Goal: Information Seeking & Learning: Learn about a topic

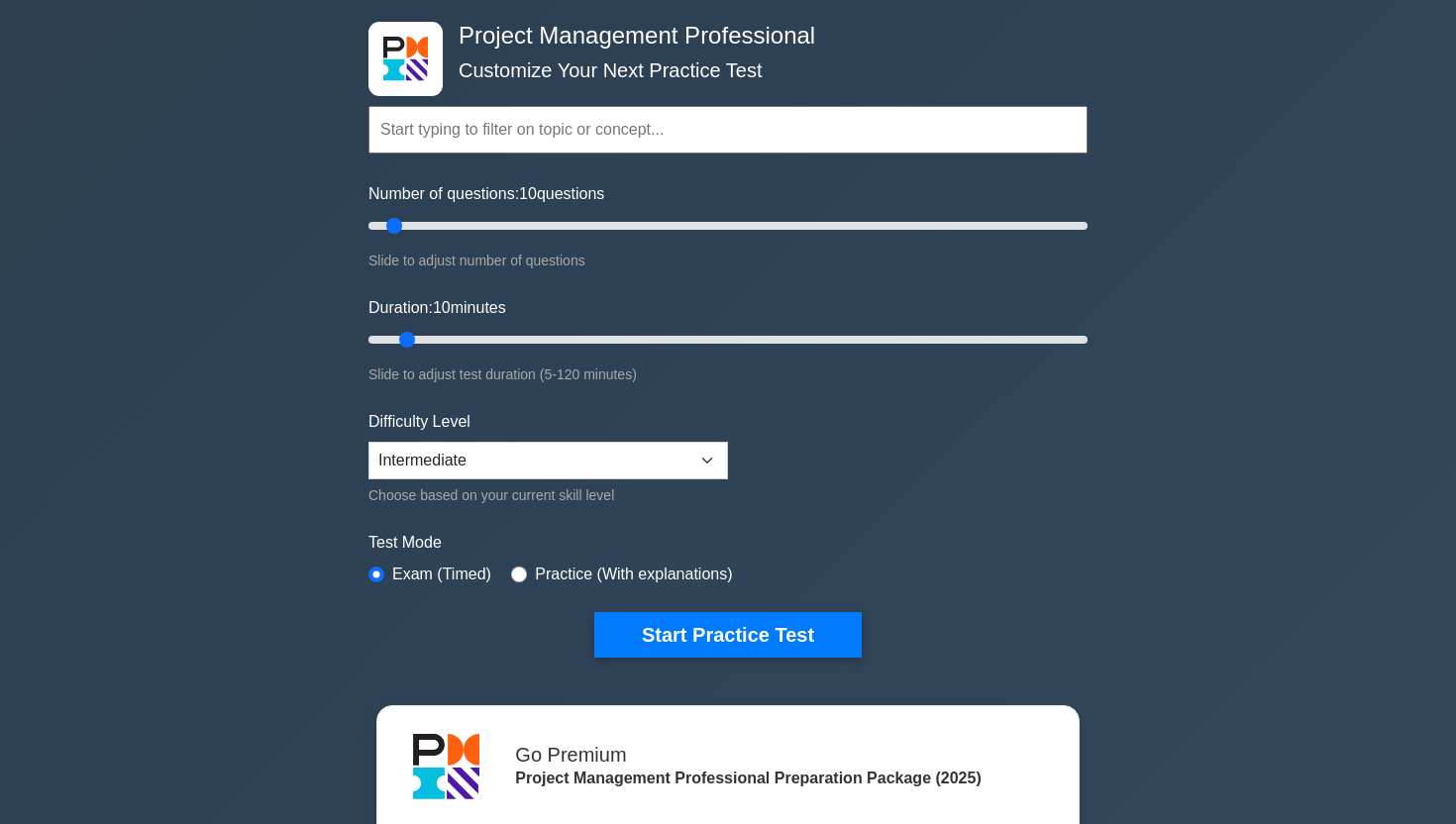
scroll to position [108, 0]
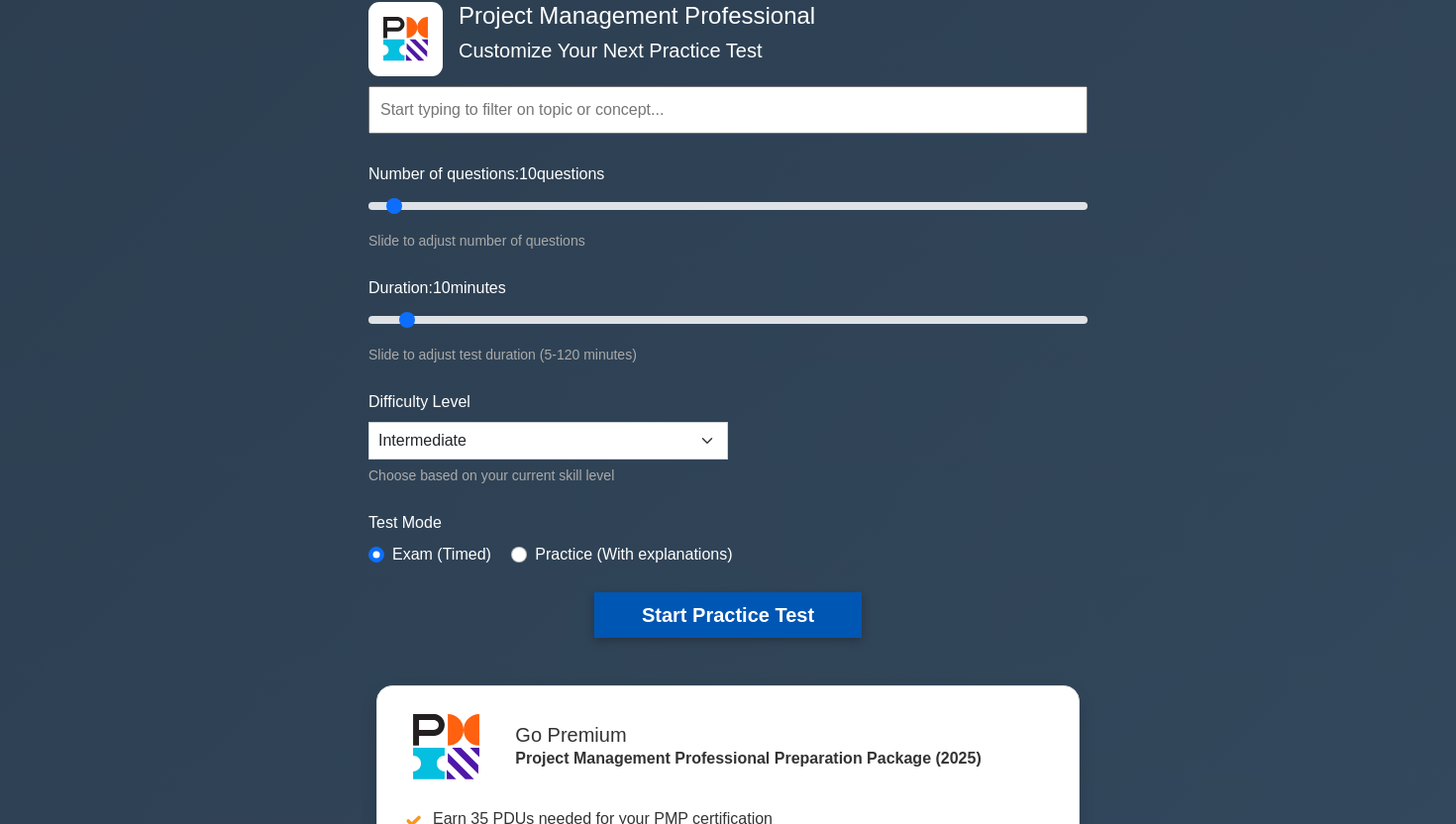
click at [766, 620] on button "Start Practice Test" at bounding box center [728, 615] width 268 height 46
click at [724, 616] on button "Start Practice Test" at bounding box center [728, 615] width 268 height 46
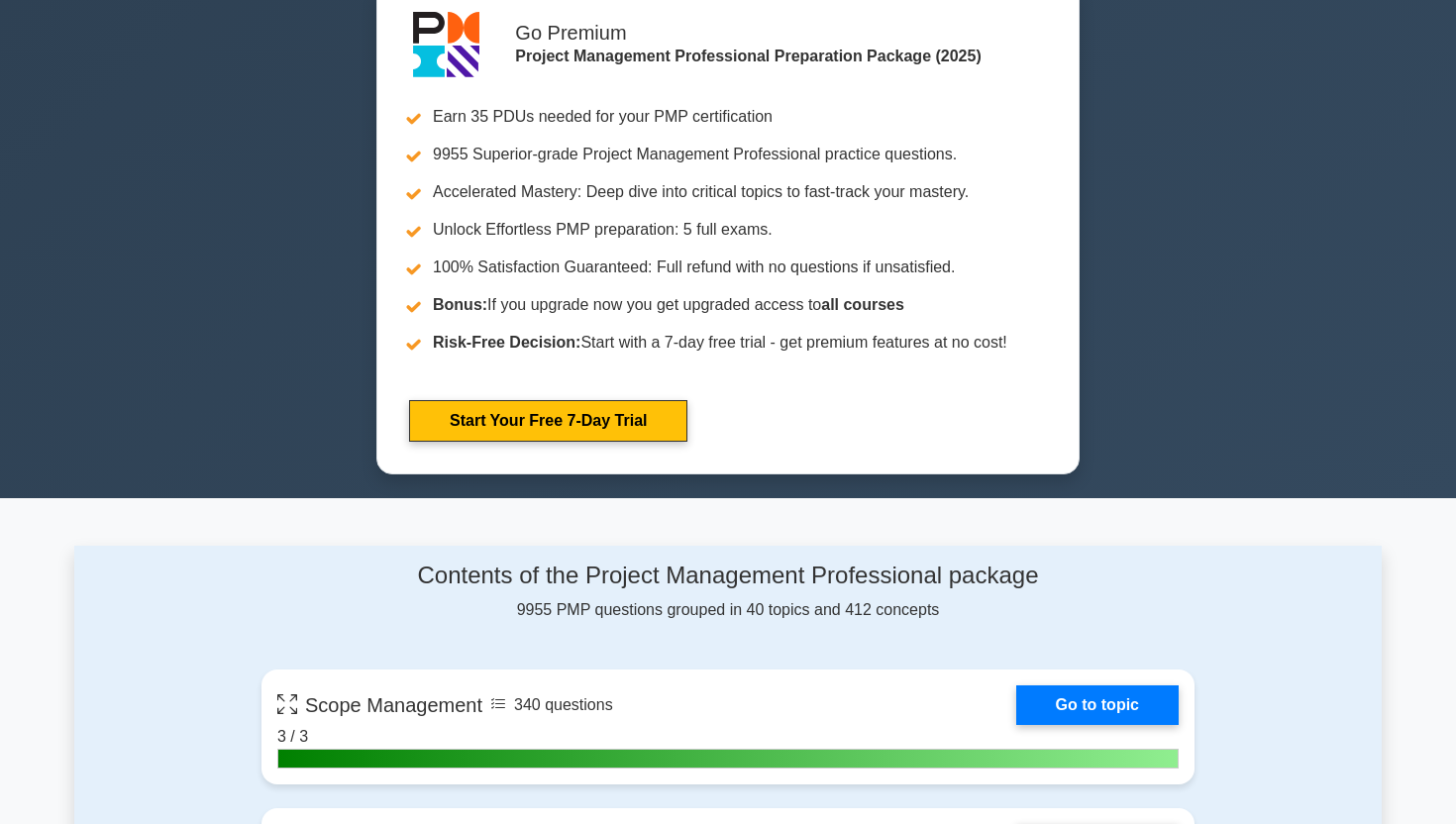
scroll to position [1091, 0]
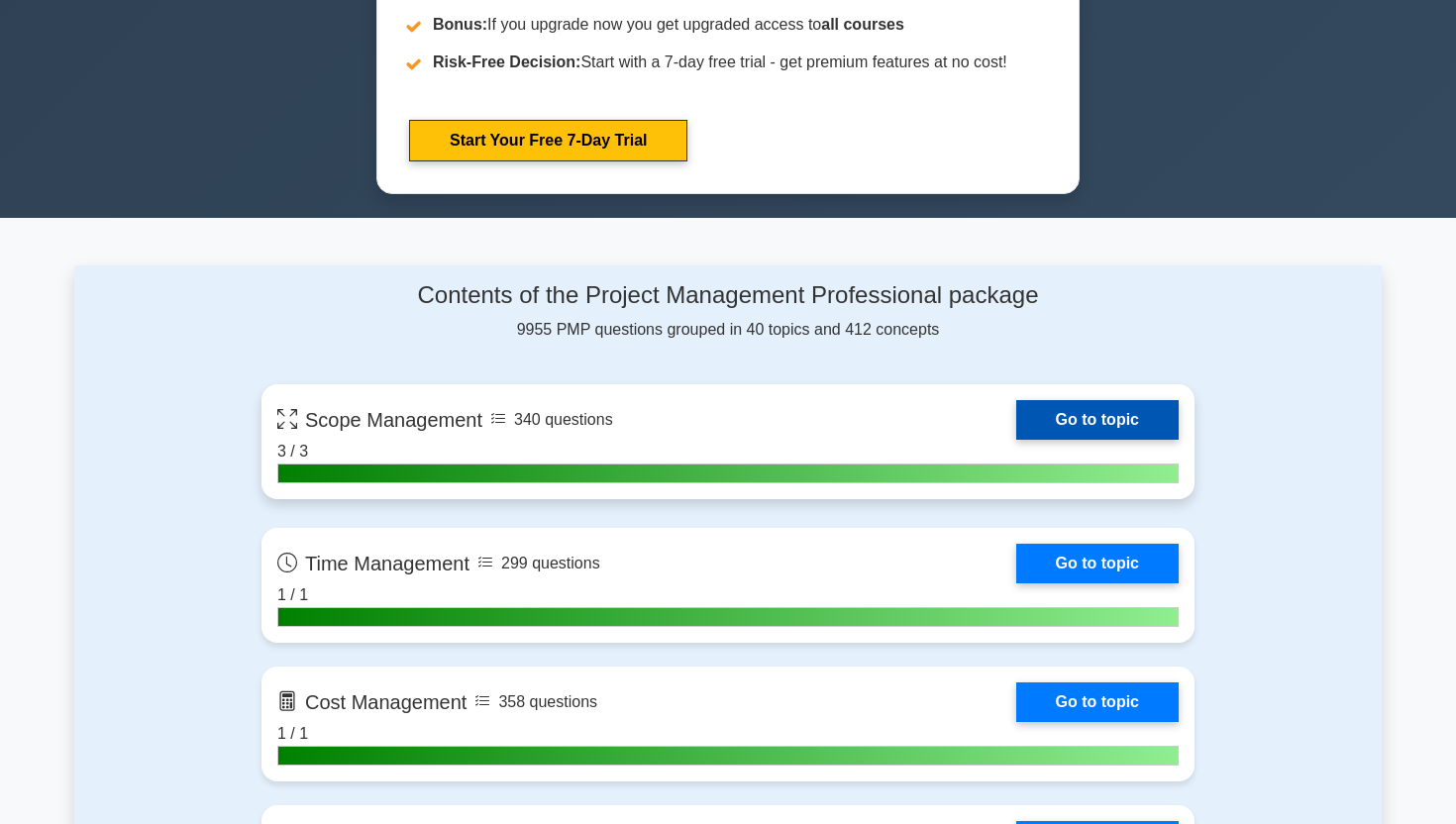
click at [1114, 415] on link "Go to topic" at bounding box center [1097, 420] width 162 height 40
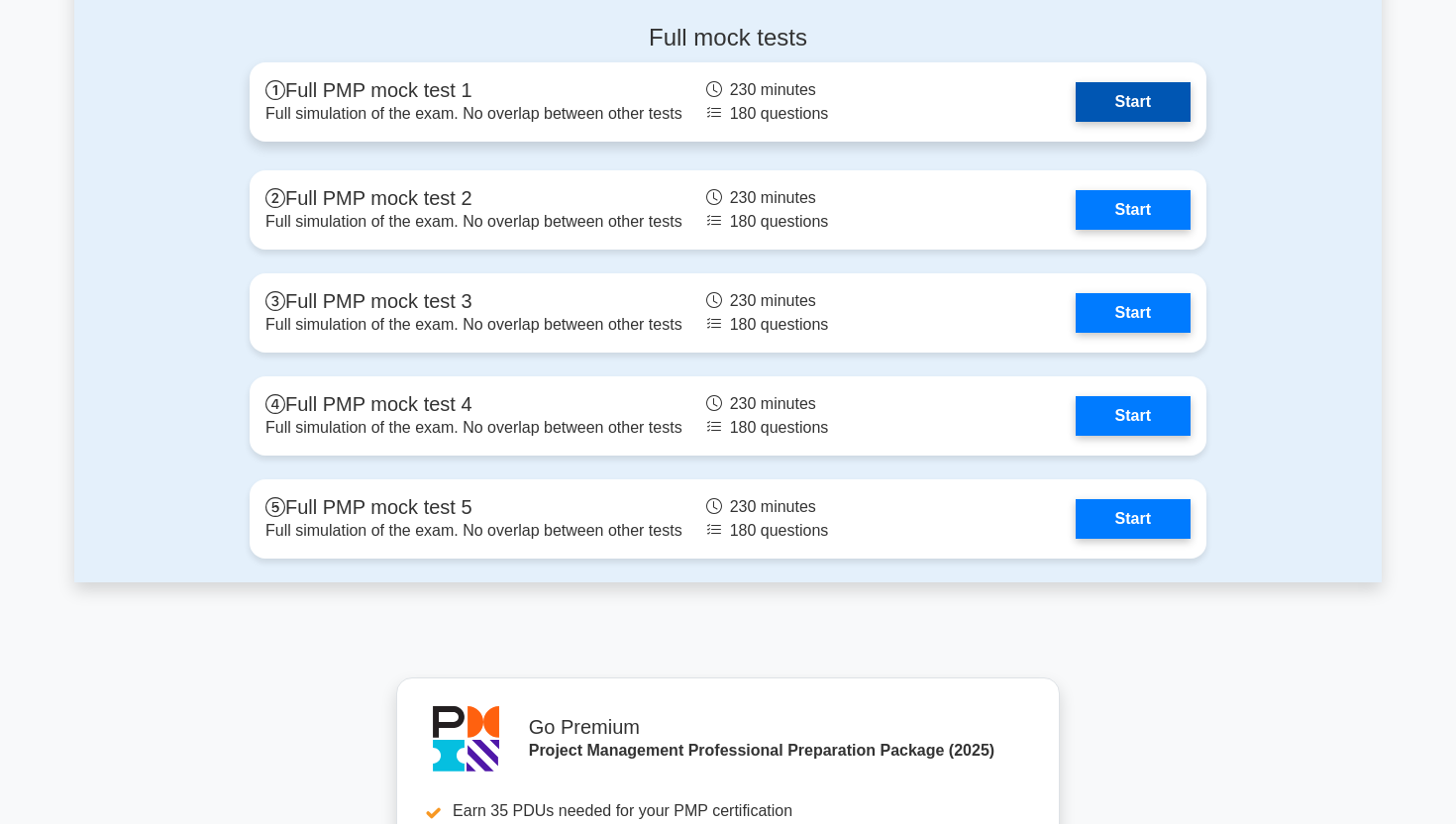
scroll to position [6368, 0]
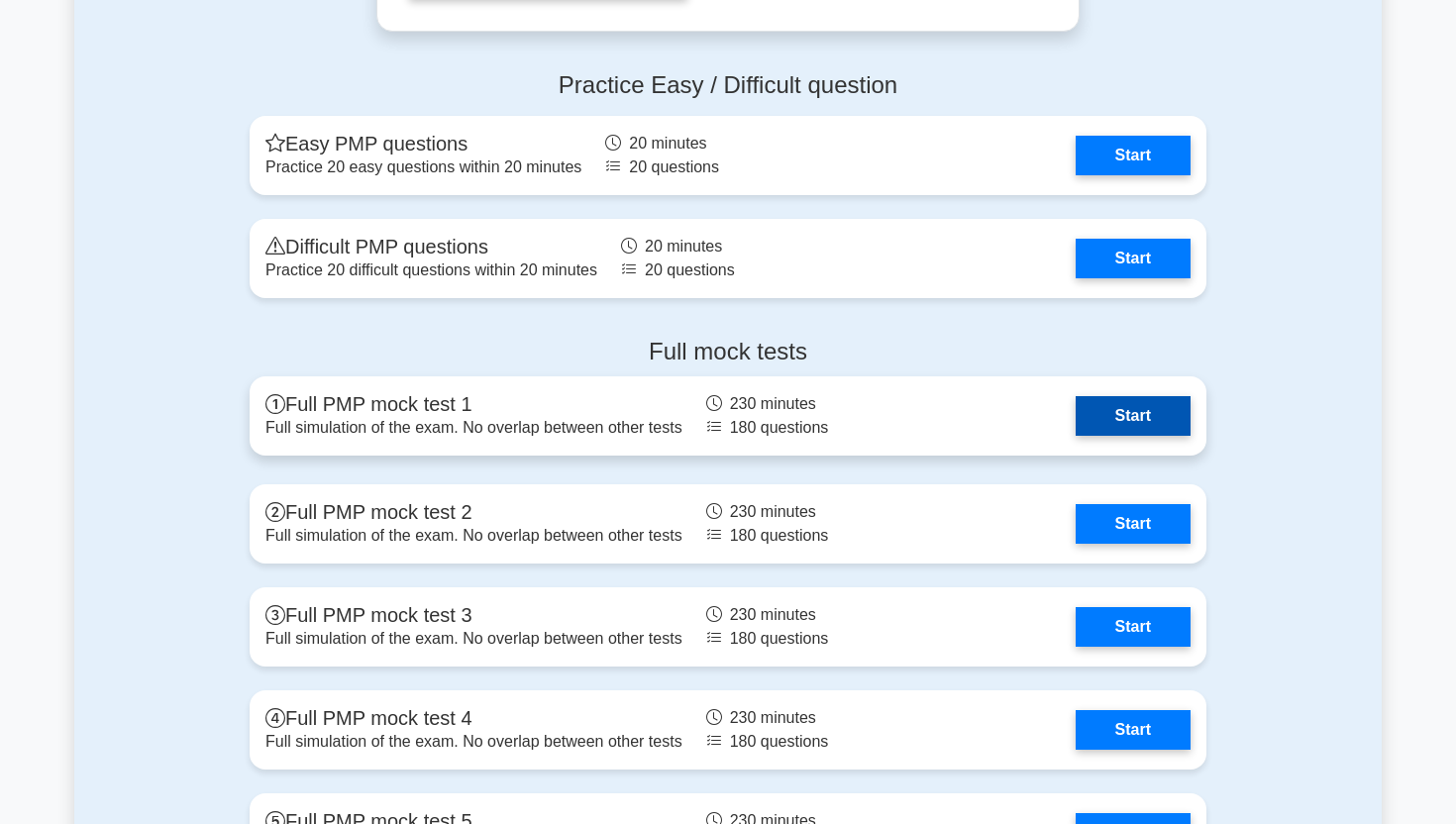
click at [1130, 420] on link "Start" at bounding box center [1133, 416] width 114 height 40
click at [1131, 429] on link "Start" at bounding box center [1133, 416] width 114 height 40
click at [1112, 421] on link "Start" at bounding box center [1133, 416] width 114 height 40
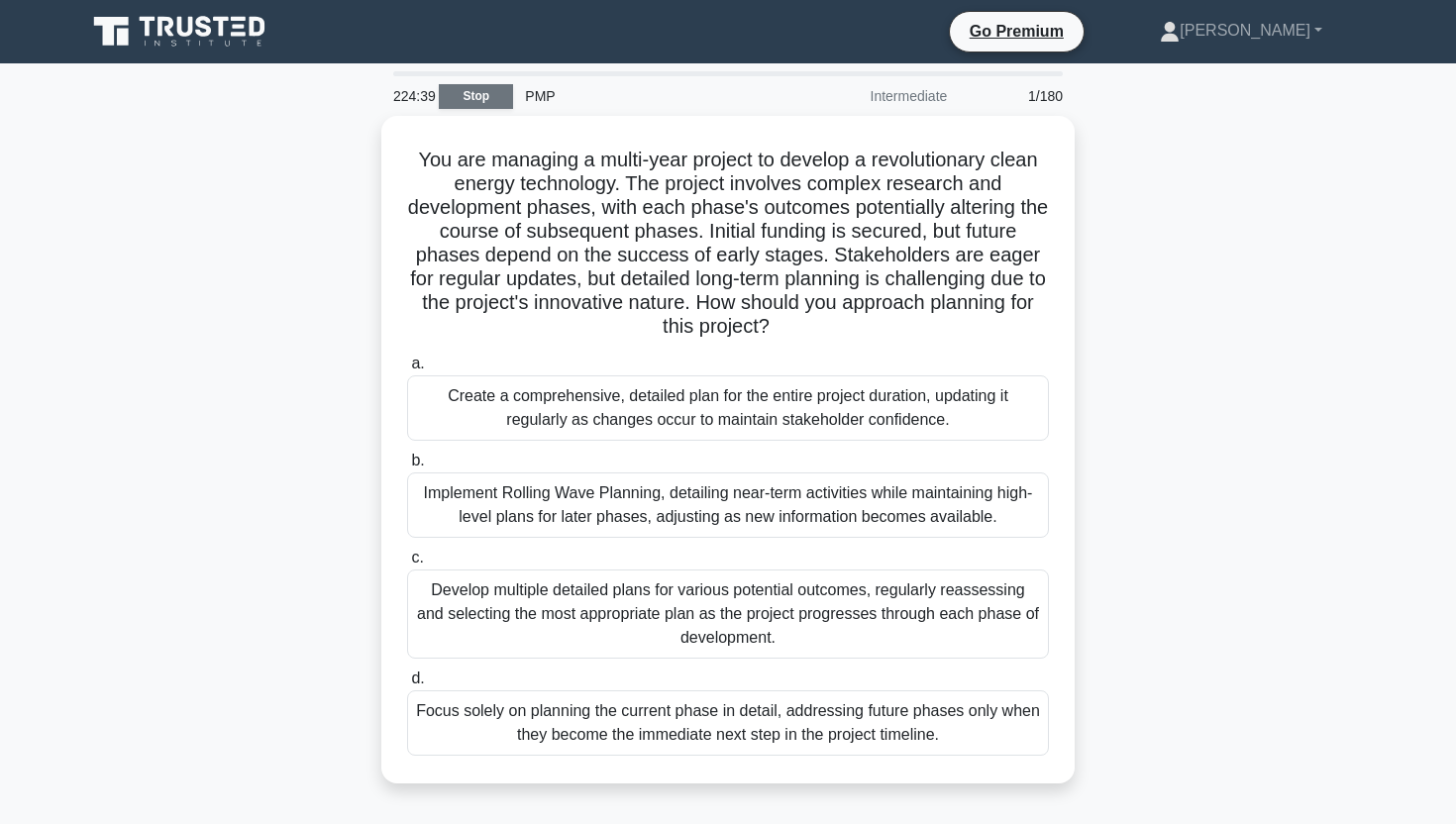
click at [483, 85] on link "Stop" at bounding box center [476, 97] width 75 height 25
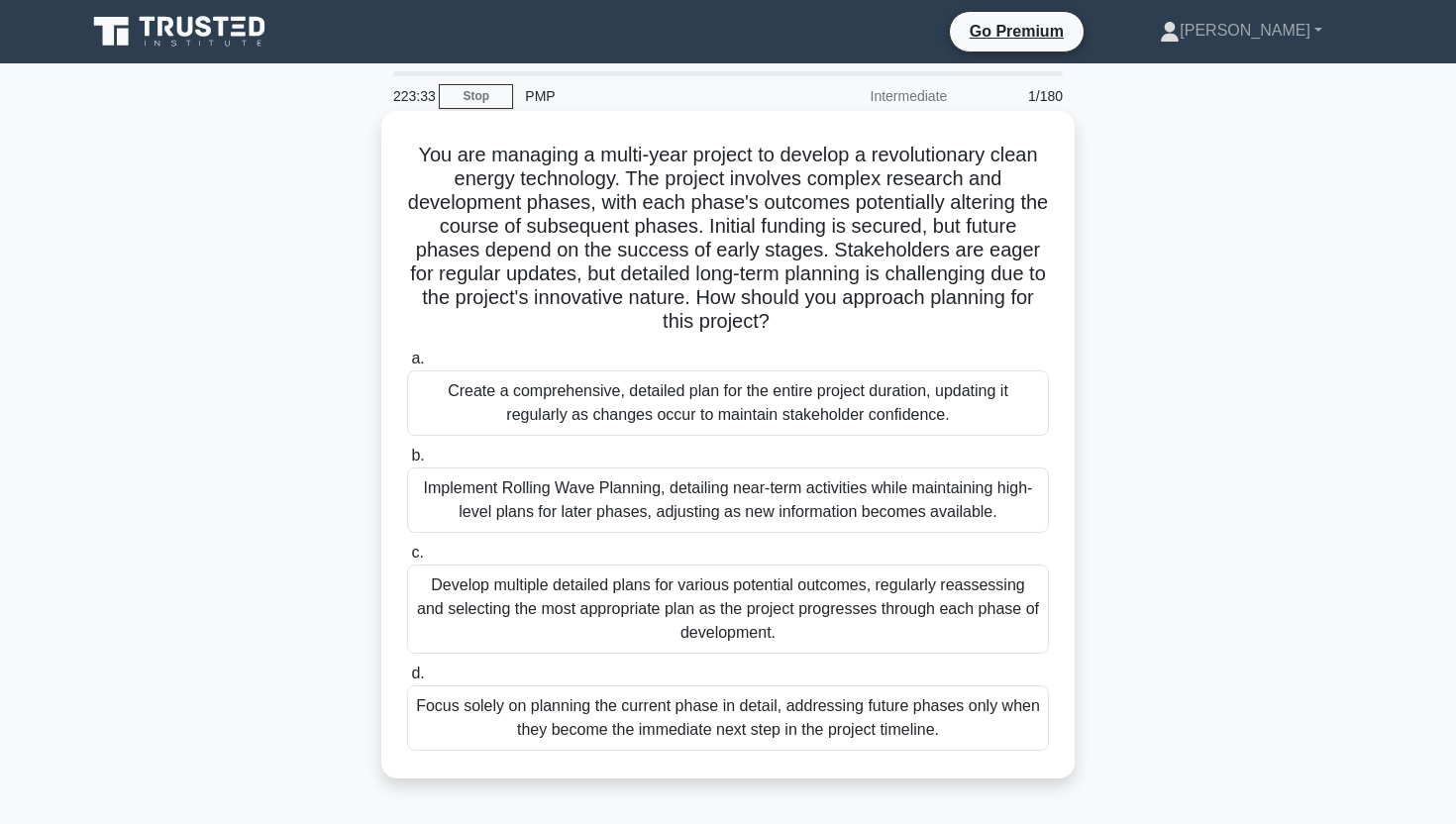
click at [643, 643] on div "Develop multiple detailed plans for various potential outcomes, regularly reass…" at bounding box center [728, 609] width 642 height 90
click at [407, 559] on input "c. Develop multiple detailed plans for various potential outcomes, regularly re…" at bounding box center [407, 552] width 0 height 13
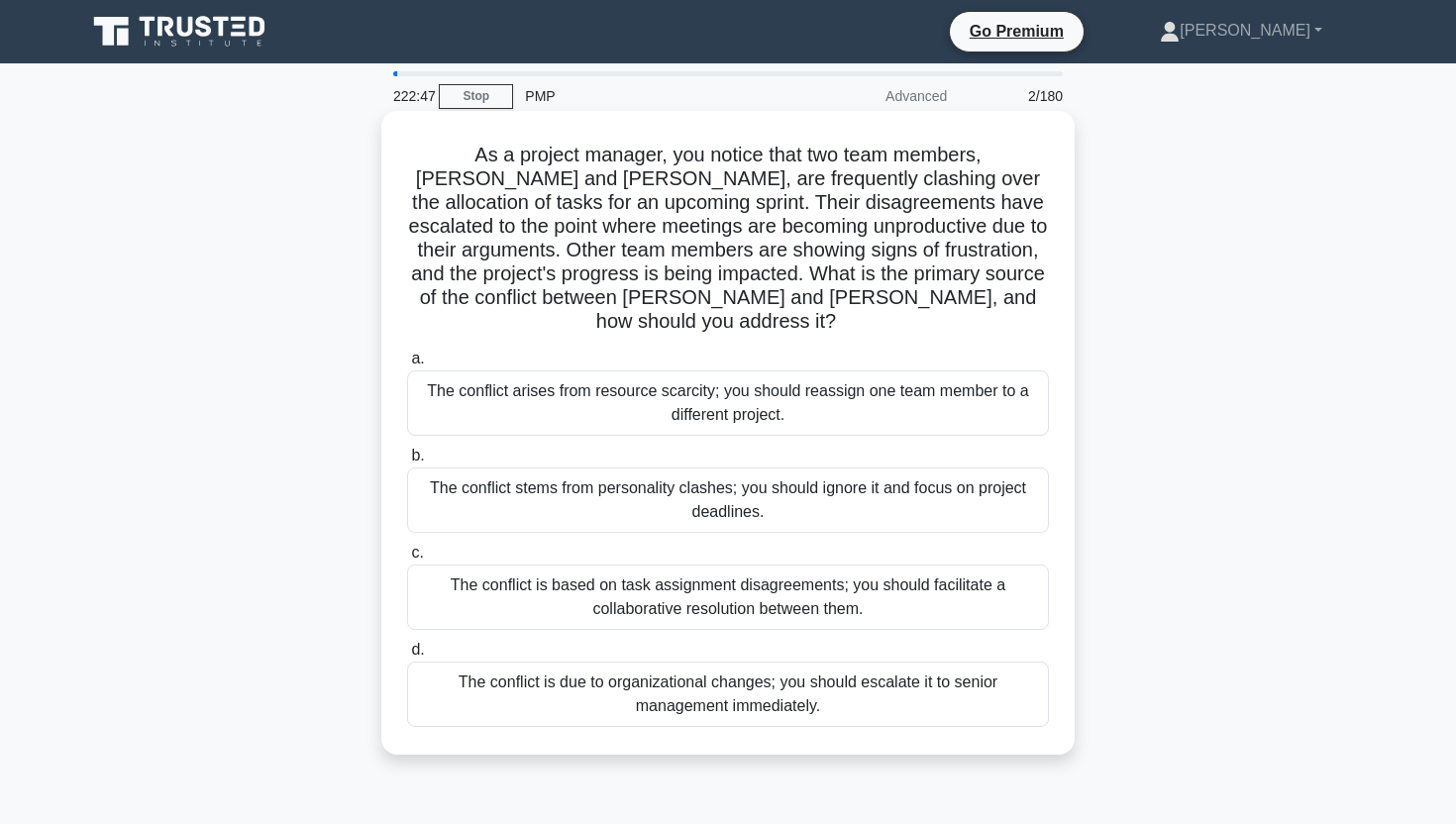
click at [727, 564] on div "The conflict is based on task assignment disagreements; you should facilitate a…" at bounding box center [728, 597] width 642 height 66
click at [407, 559] on input "c. The conflict is based on task assignment disagreements; you should facilitat…" at bounding box center [407, 552] width 0 height 13
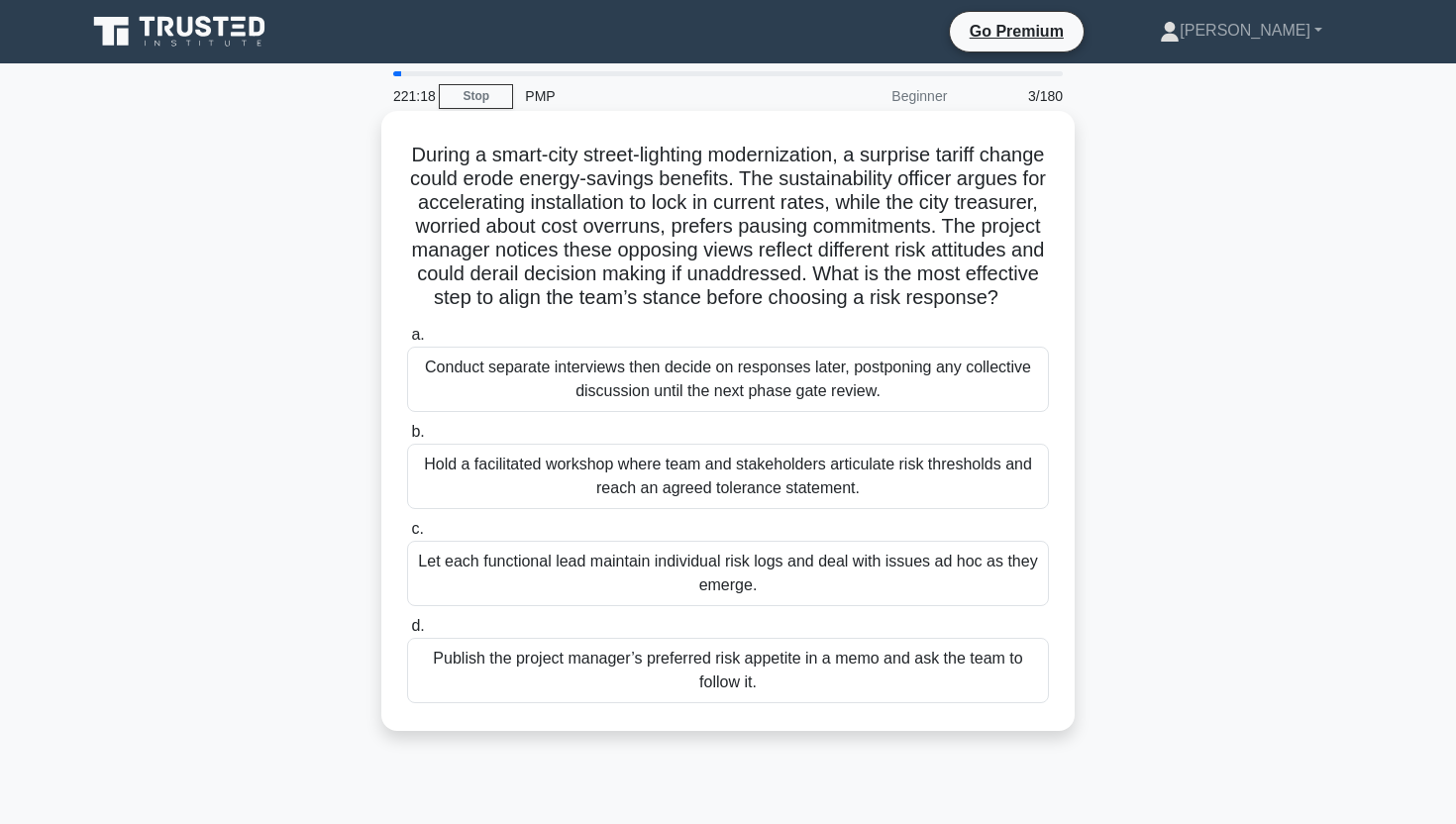
click at [695, 489] on div "Hold a facilitated workshop where team and stakeholders articulate risk thresho…" at bounding box center [728, 477] width 642 height 66
click at [407, 439] on input "b. Hold a facilitated workshop where team and stakeholders articulate risk thre…" at bounding box center [407, 432] width 0 height 13
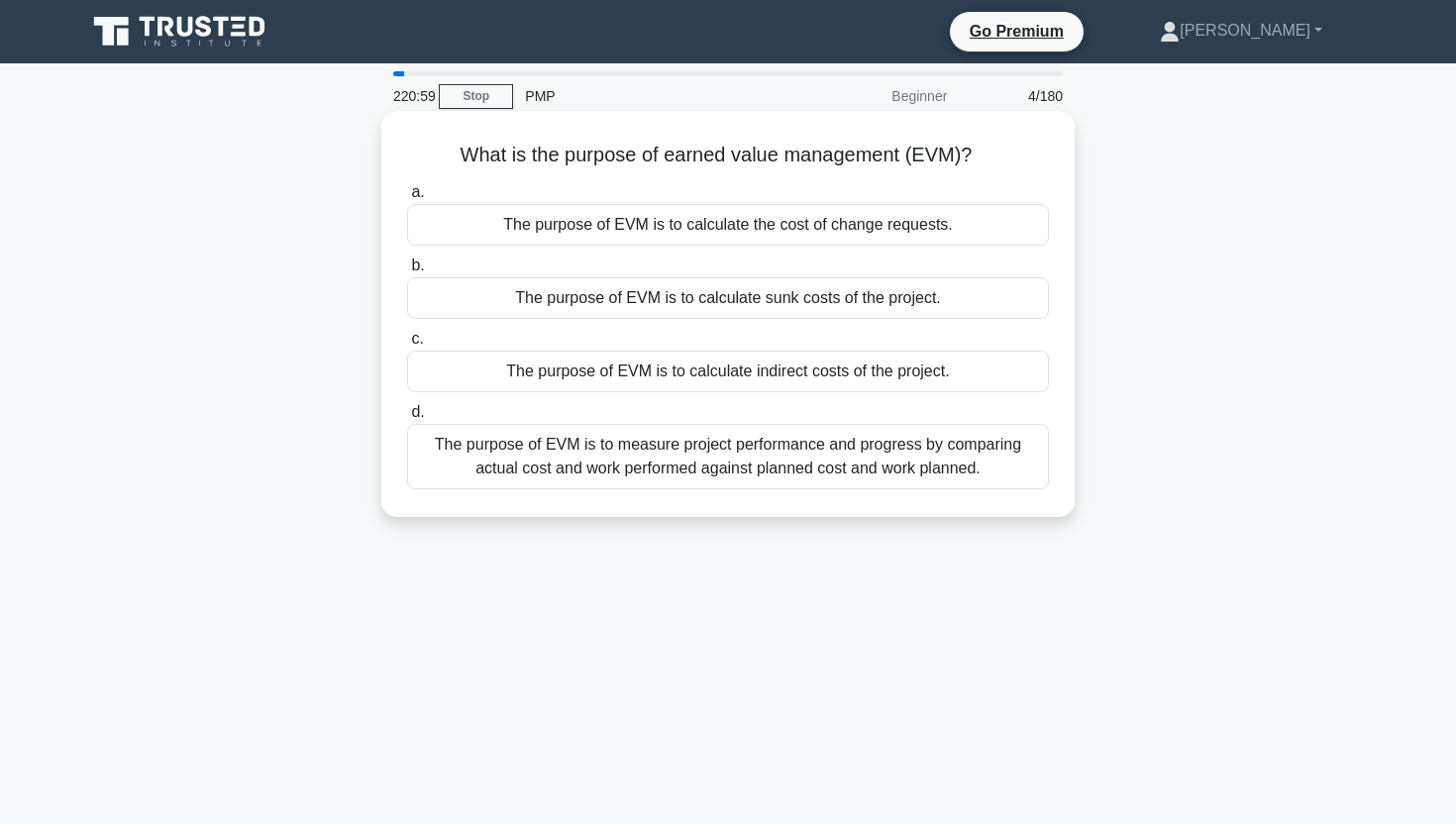
click at [753, 462] on div "The purpose of EVM is to measure project performance and progress by comparing …" at bounding box center [728, 457] width 642 height 66
click at [407, 419] on input "d. The purpose of EVM is to measure project performance and progress by compari…" at bounding box center [407, 412] width 0 height 13
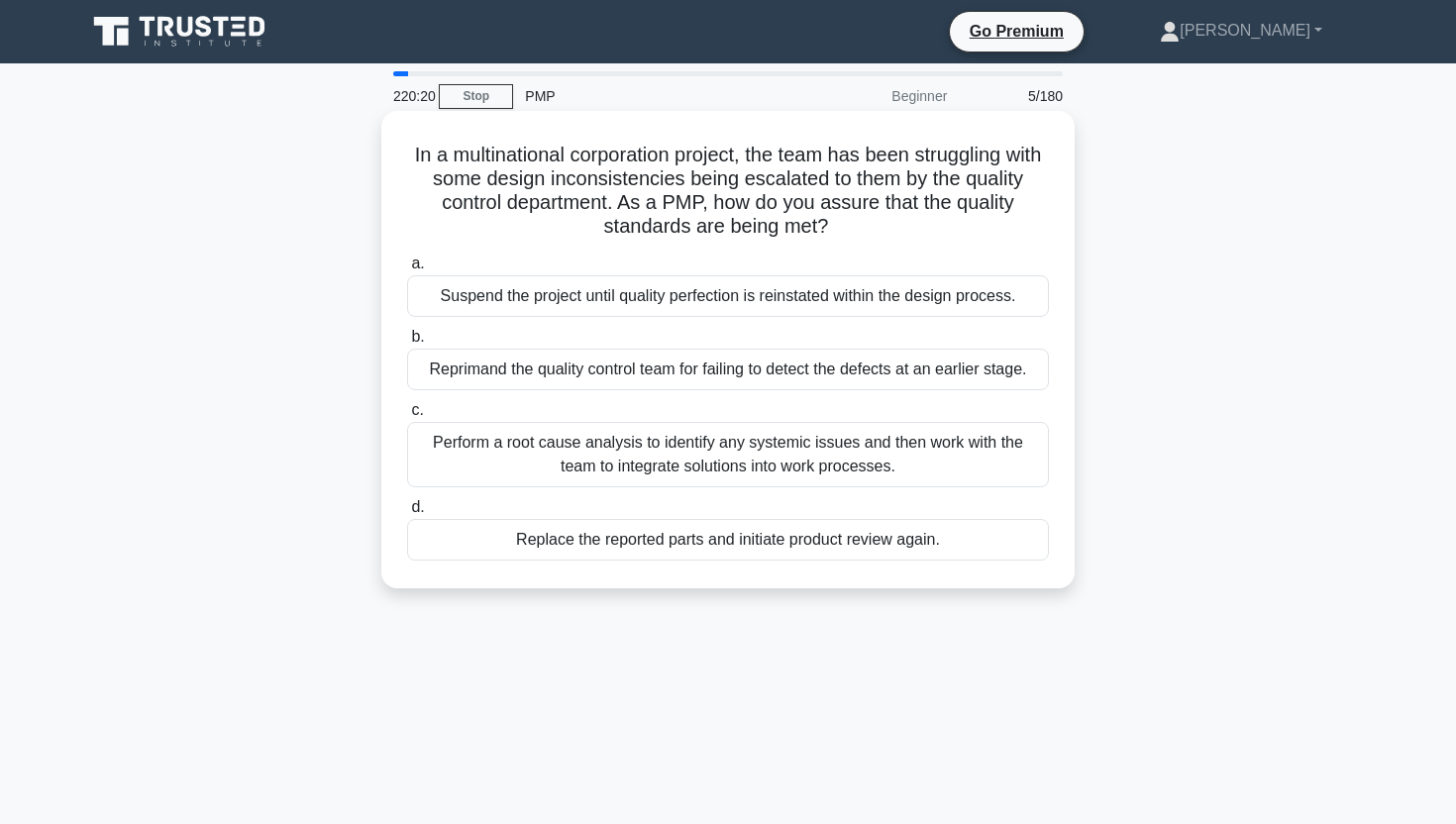
click at [801, 473] on div "Perform a root cause analysis to identify any systemic issues and then work wit…" at bounding box center [728, 455] width 642 height 66
click at [407, 417] on input "c. Perform a root cause analysis to identify any systemic issues and then work …" at bounding box center [407, 410] width 0 height 13
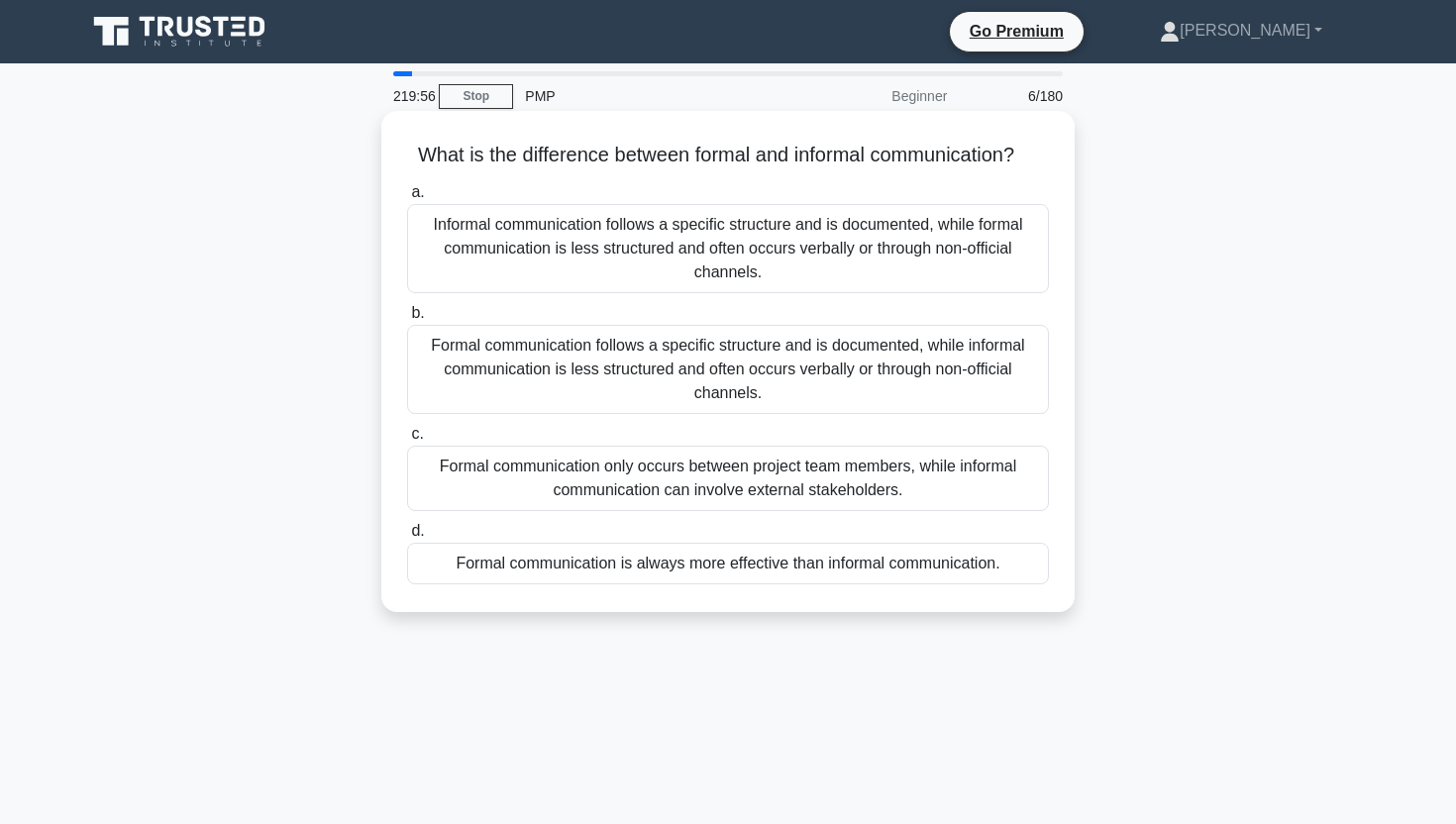
click at [818, 351] on div "Formal communication follows a specific structure and is documented, while info…" at bounding box center [728, 369] width 642 height 90
click at [407, 319] on input "b. Formal communication follows a specific structure and is documented, while i…" at bounding box center [407, 312] width 0 height 13
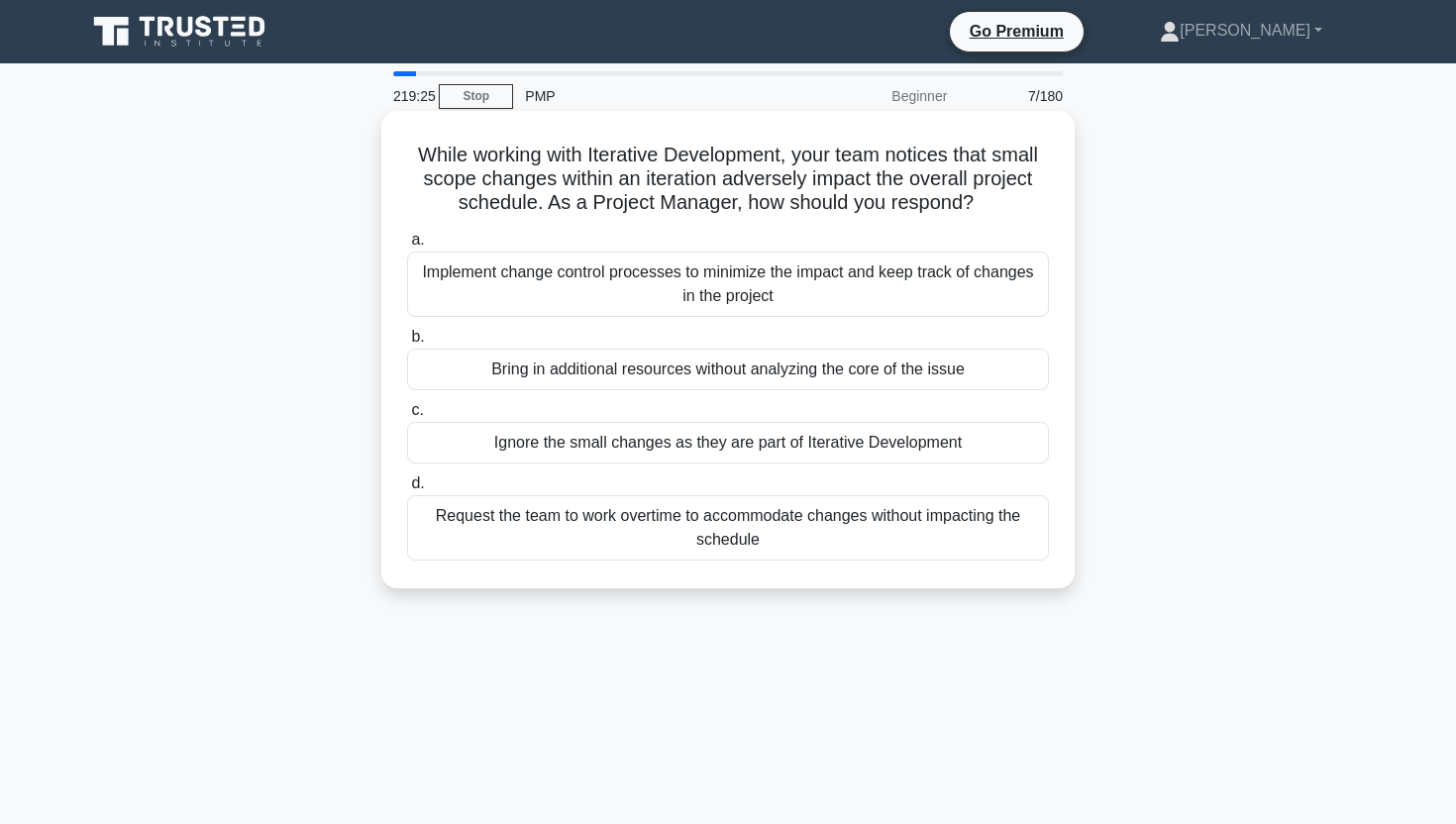
click at [816, 289] on div "Implement change control processes to minimize the impact and keep track of cha…" at bounding box center [728, 285] width 642 height 66
click at [407, 247] on input "a. Implement change control processes to minimize the impact and keep track of …" at bounding box center [407, 240] width 0 height 13
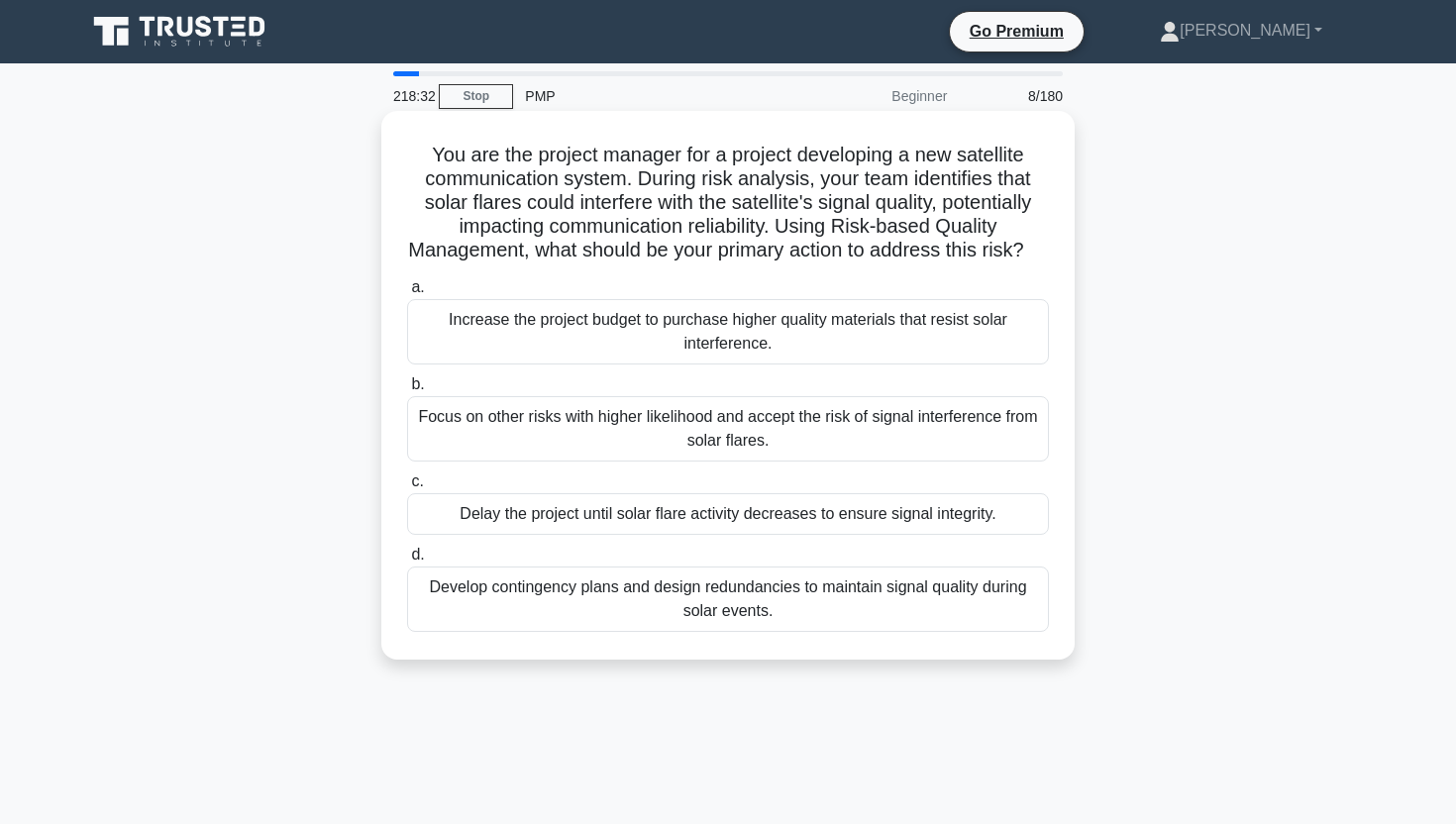
click at [691, 632] on div "Develop contingency plans and design redundancies to maintain signal quality du…" at bounding box center [728, 599] width 642 height 66
click at [407, 561] on input "d. Develop contingency plans and design redundancies to maintain signal quality…" at bounding box center [407, 554] width 0 height 13
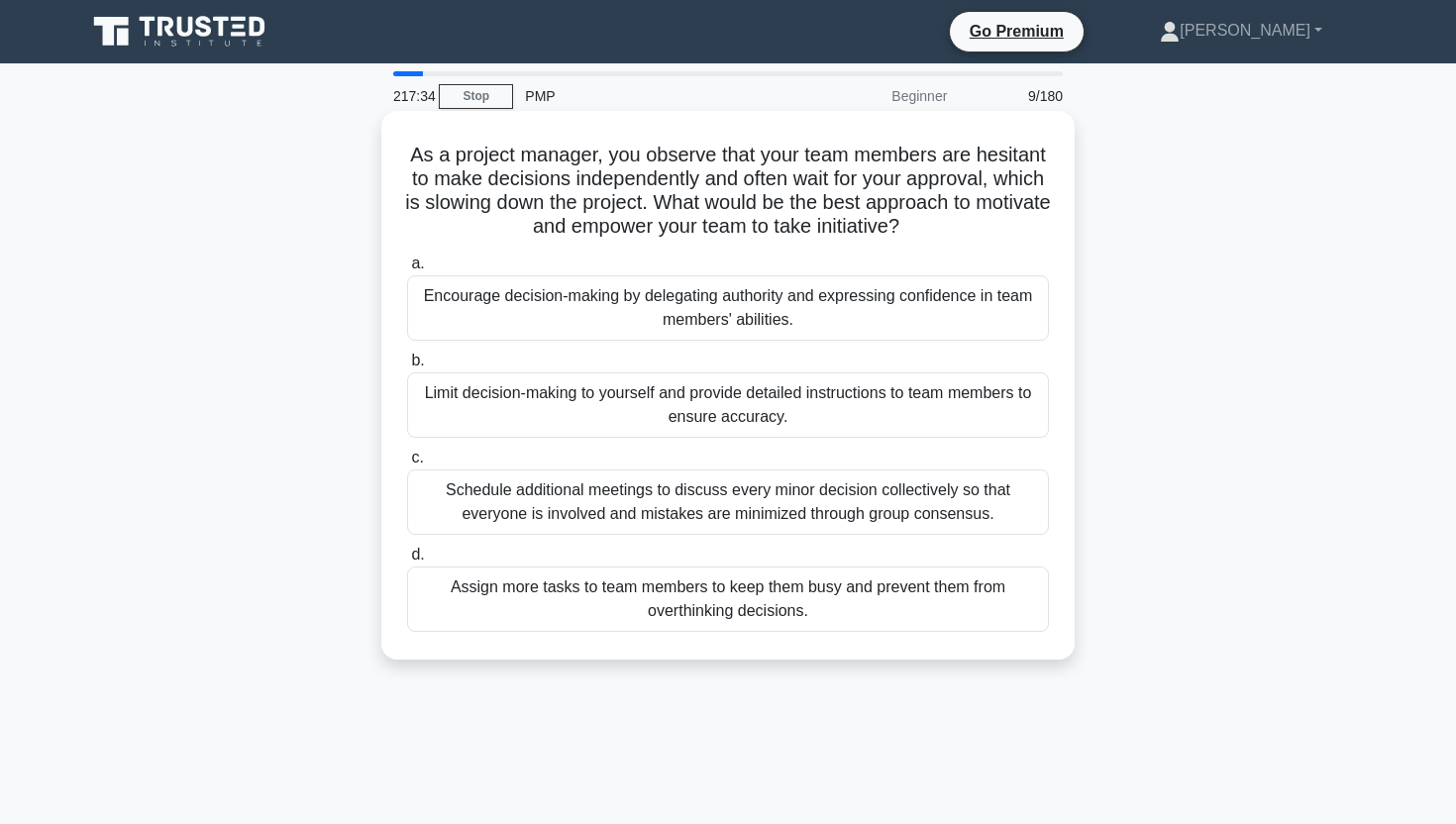
click at [880, 317] on div "Encourage decision-making by delegating authority and expressing confidence in …" at bounding box center [728, 309] width 642 height 66
click at [407, 271] on input "a. Encourage decision-making by delegating authority and expressing confidence …" at bounding box center [407, 264] width 0 height 13
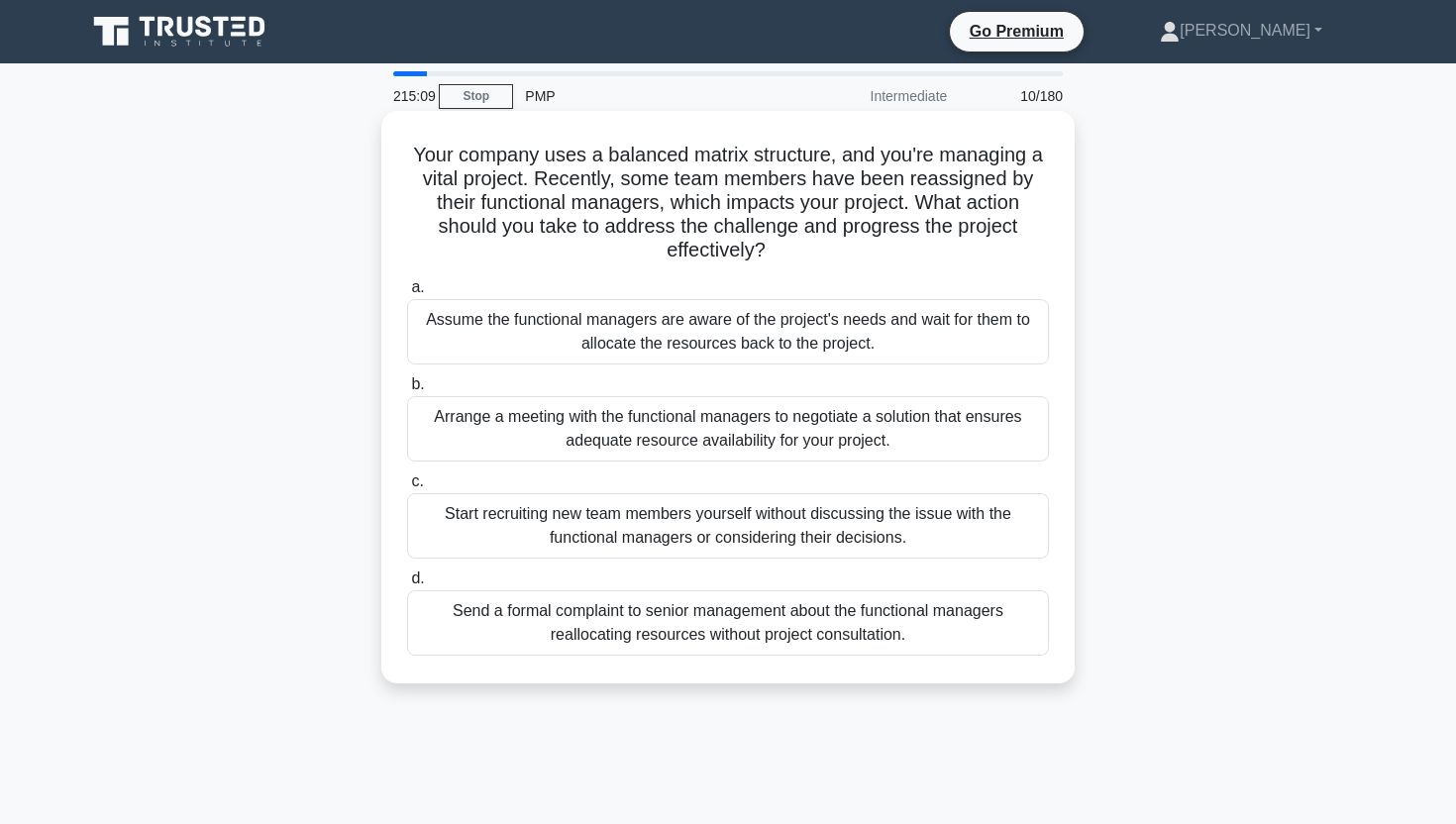
click at [829, 458] on div "Arrange a meeting with the functional managers to negotiate a solution that ens…" at bounding box center [728, 429] width 642 height 66
click at [407, 391] on input "b. Arrange a meeting with the functional managers to negotiate a solution that …" at bounding box center [407, 384] width 0 height 13
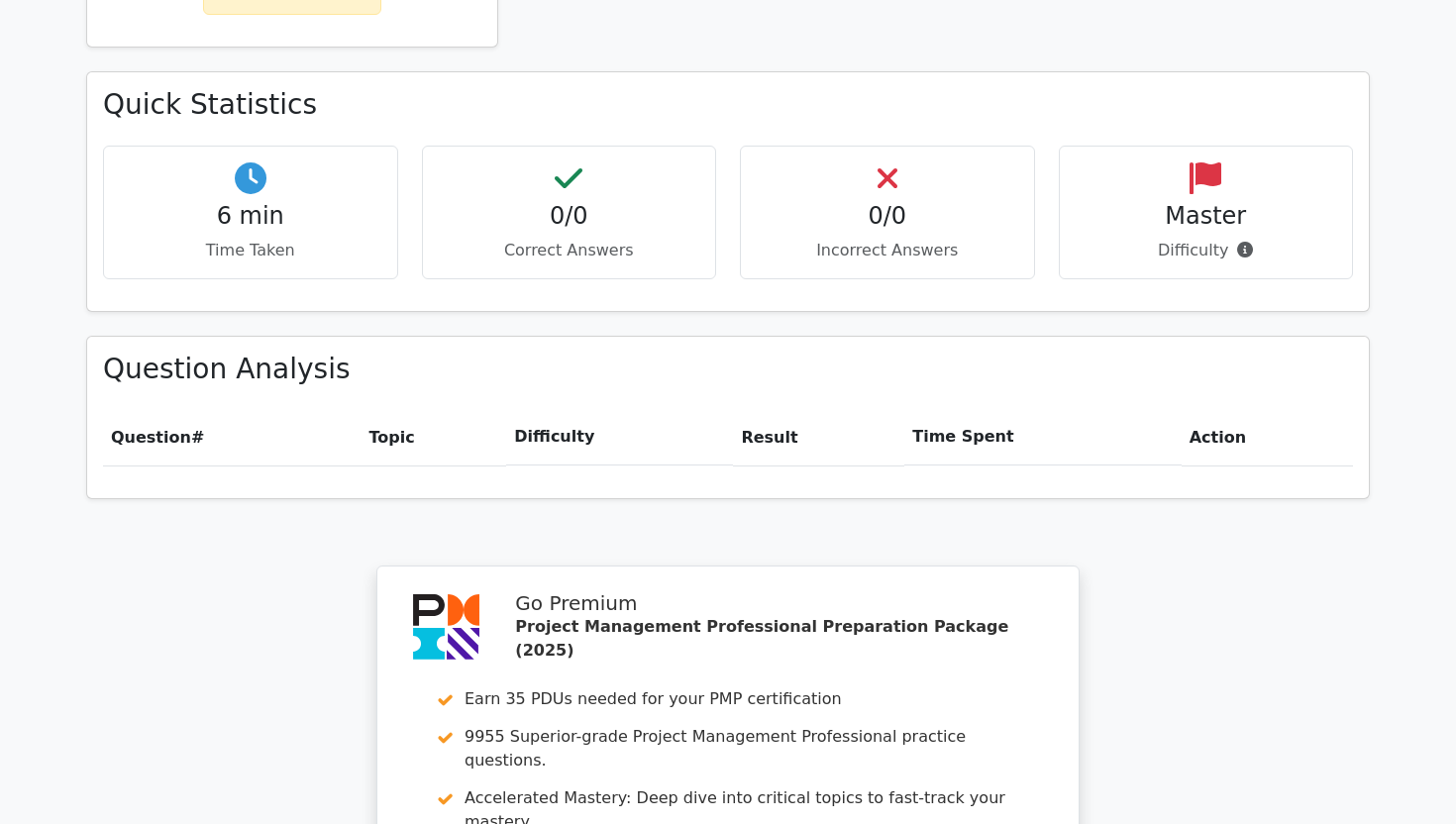
scroll to position [1305, 0]
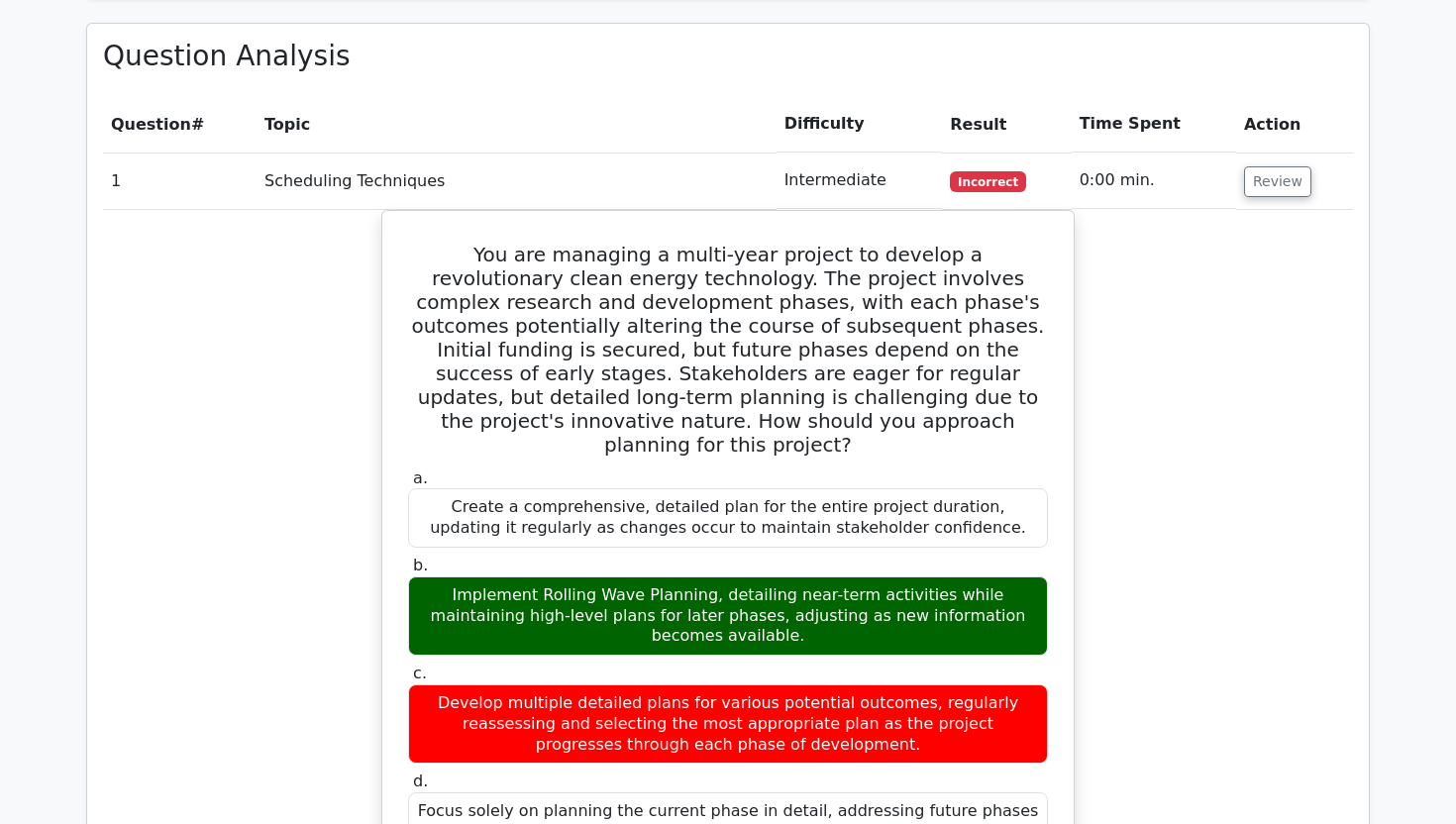
scroll to position [1625, 0]
